Goal: Find specific page/section

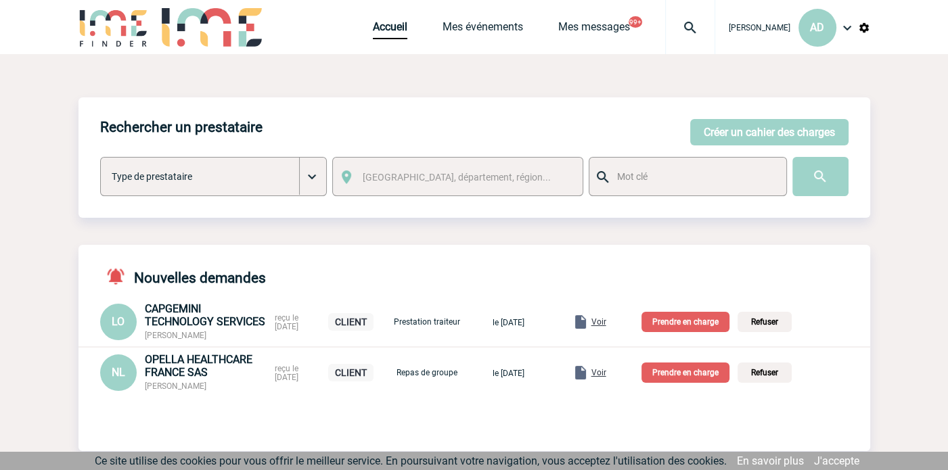
click at [676, 28] on img at bounding box center [690, 28] width 49 height 16
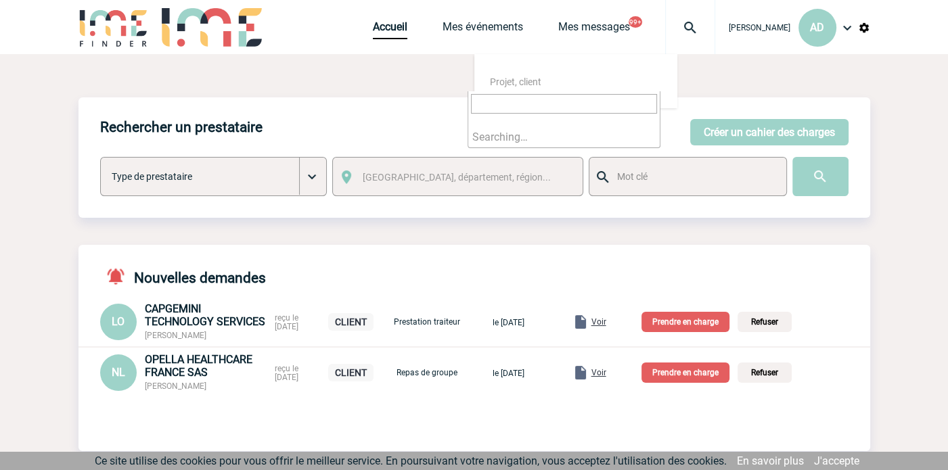
type input "2000419600"
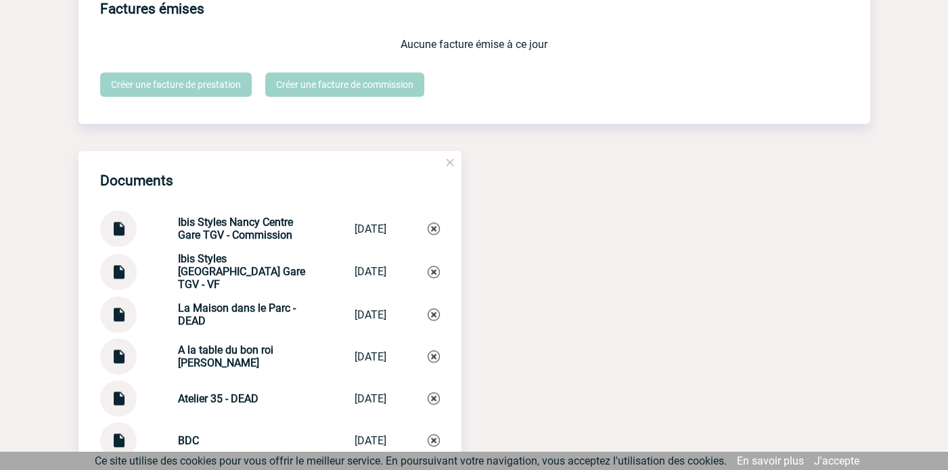
scroll to position [1285, 0]
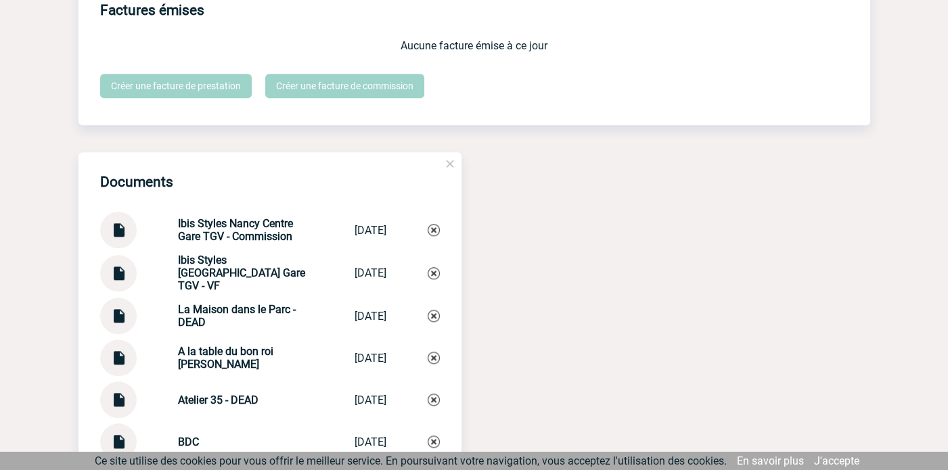
click at [121, 238] on img at bounding box center [119, 225] width 18 height 26
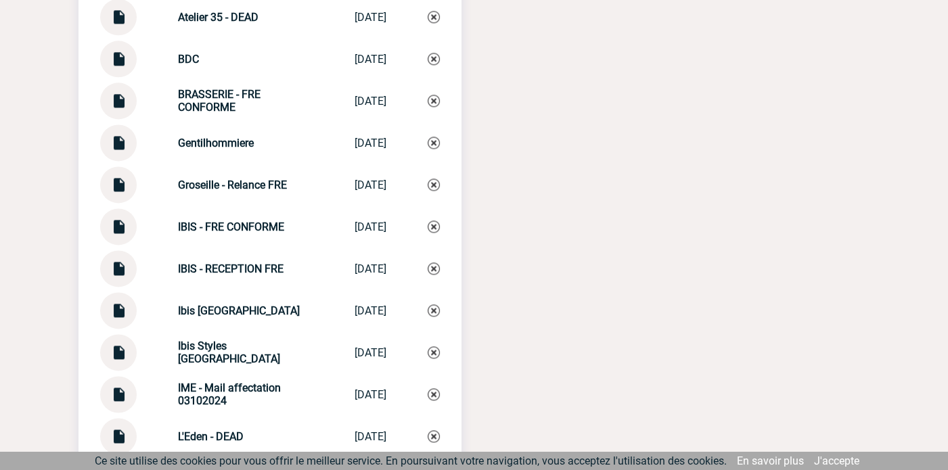
scroll to position [1691, 0]
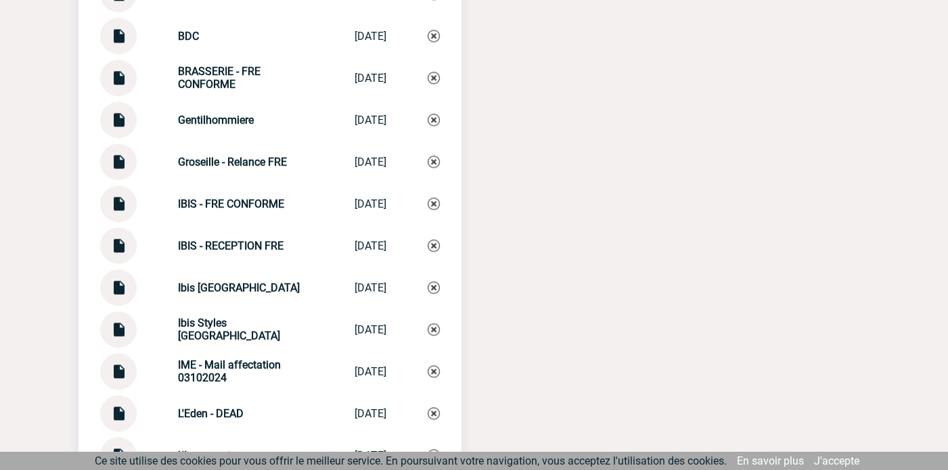
click at [122, 336] on img at bounding box center [119, 324] width 18 height 26
